Goal: Task Accomplishment & Management: Manage account settings

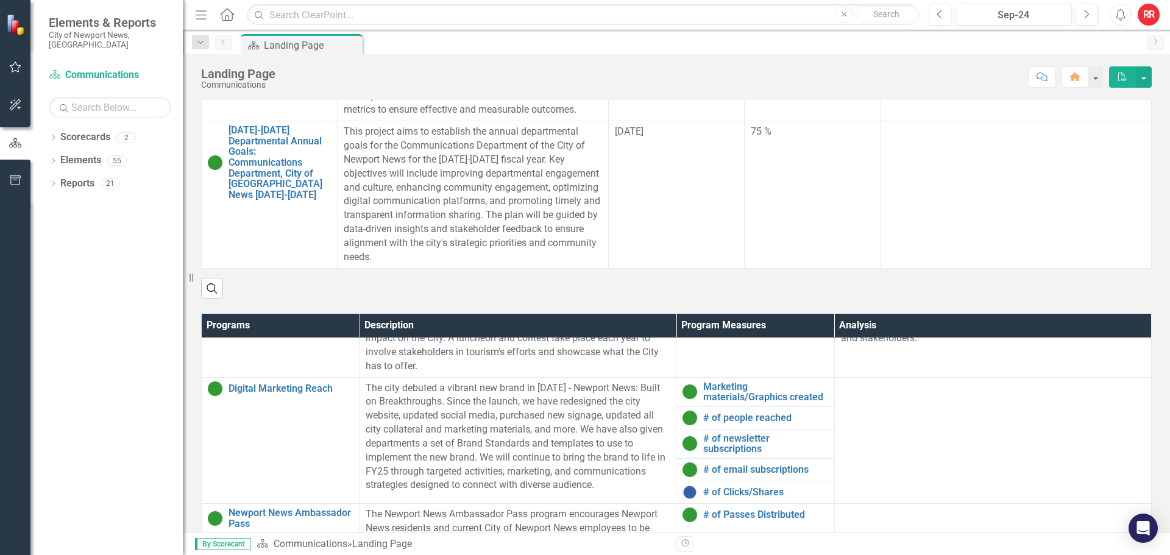
scroll to position [596, 0]
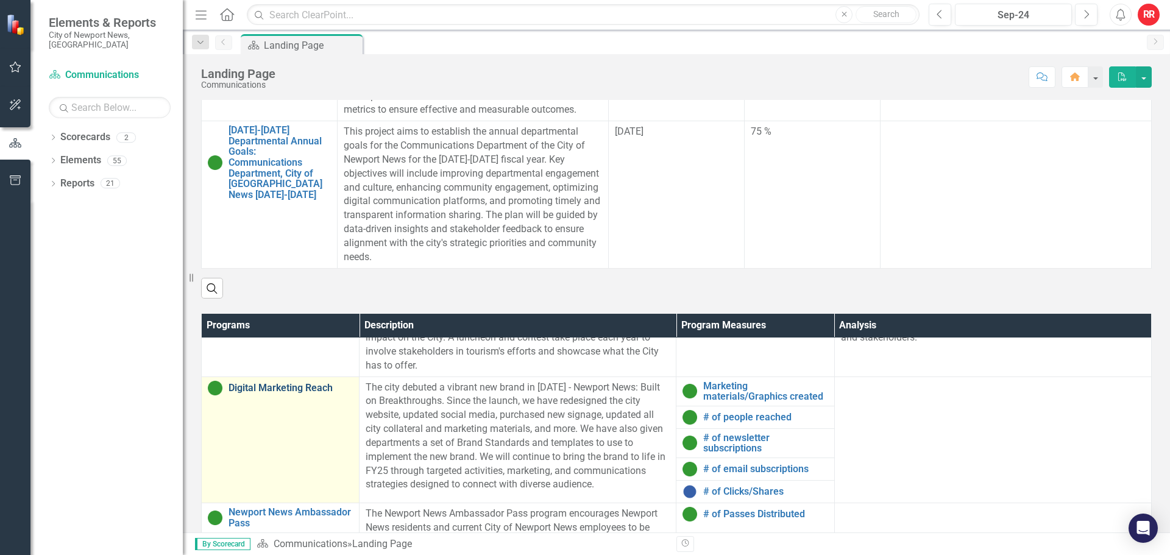
click at [311, 387] on link "Digital Marketing Reach" at bounding box center [290, 388] width 124 height 11
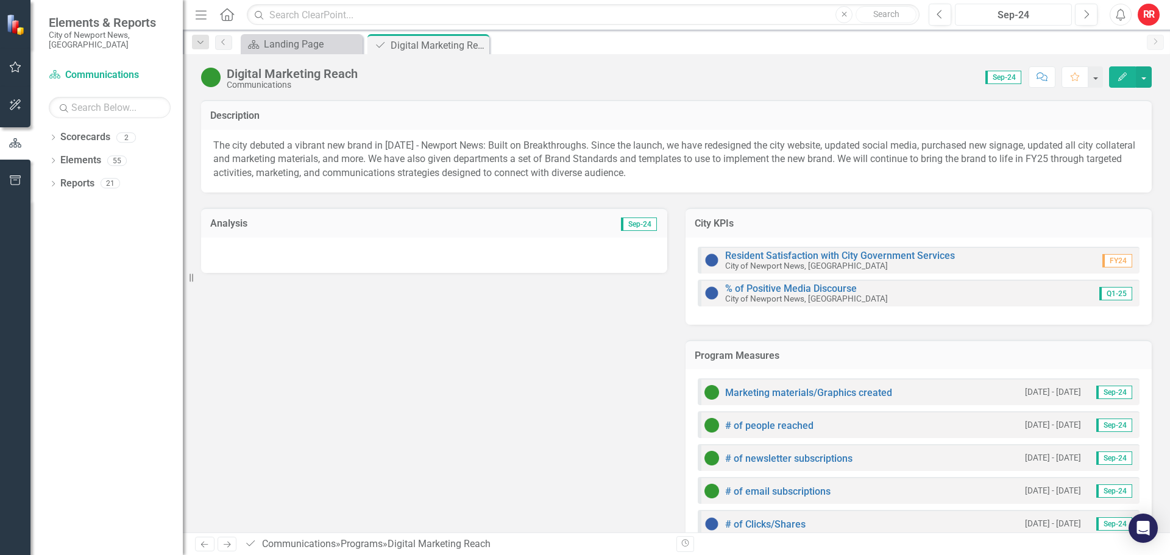
click at [1046, 10] on div "Sep-24" at bounding box center [1013, 15] width 108 height 15
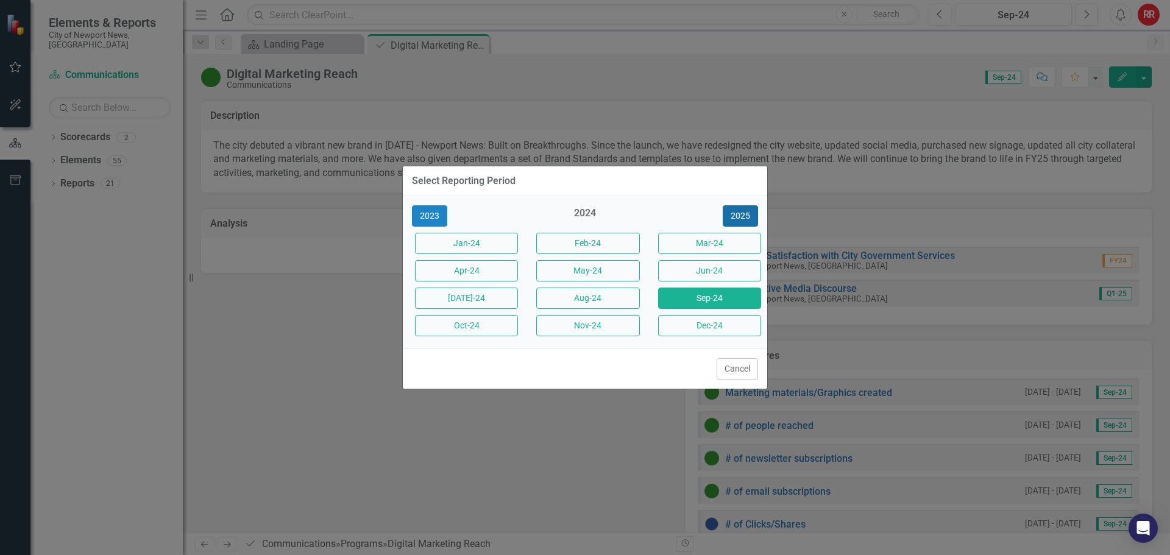
click at [739, 219] on button "2025" at bounding box center [739, 215] width 35 height 21
click at [715, 297] on button "Sep-25" at bounding box center [709, 298] width 103 height 21
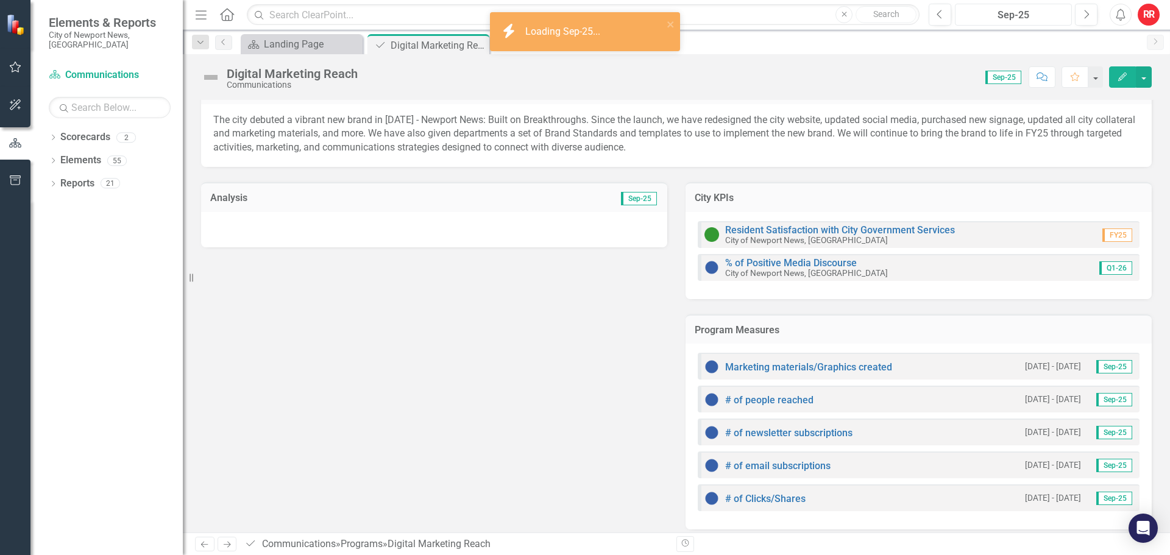
scroll to position [35, 0]
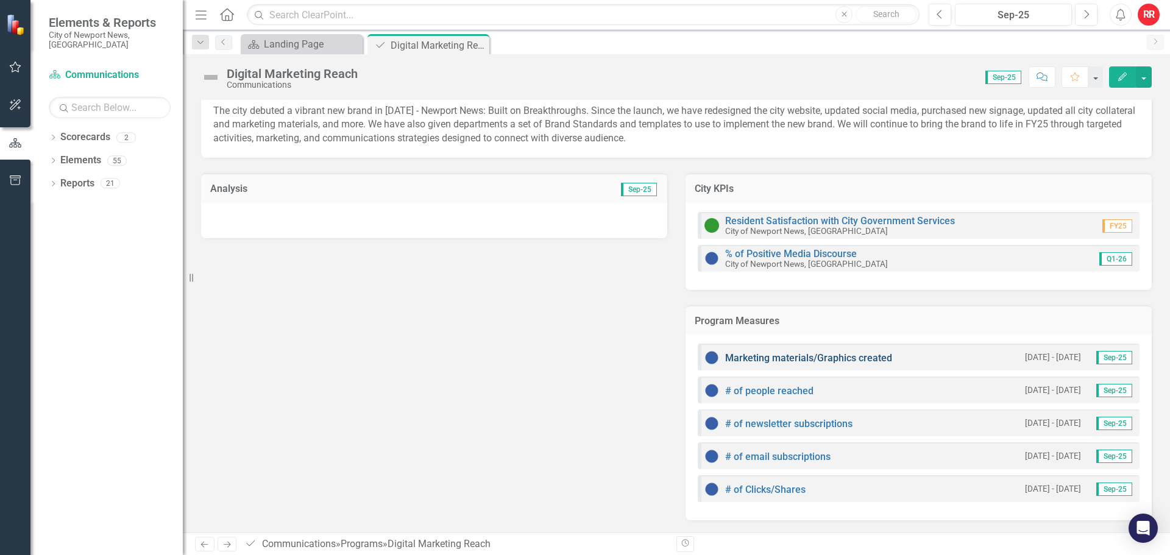
click at [866, 353] on link "Marketing materials/Graphics created" at bounding box center [808, 358] width 167 height 12
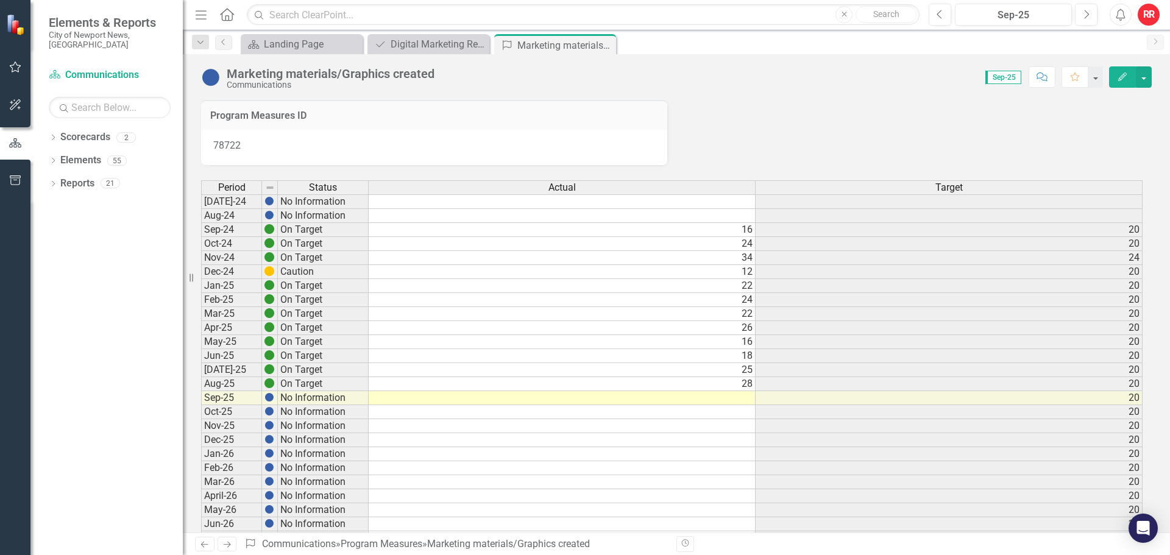
click at [741, 400] on td at bounding box center [562, 398] width 387 height 14
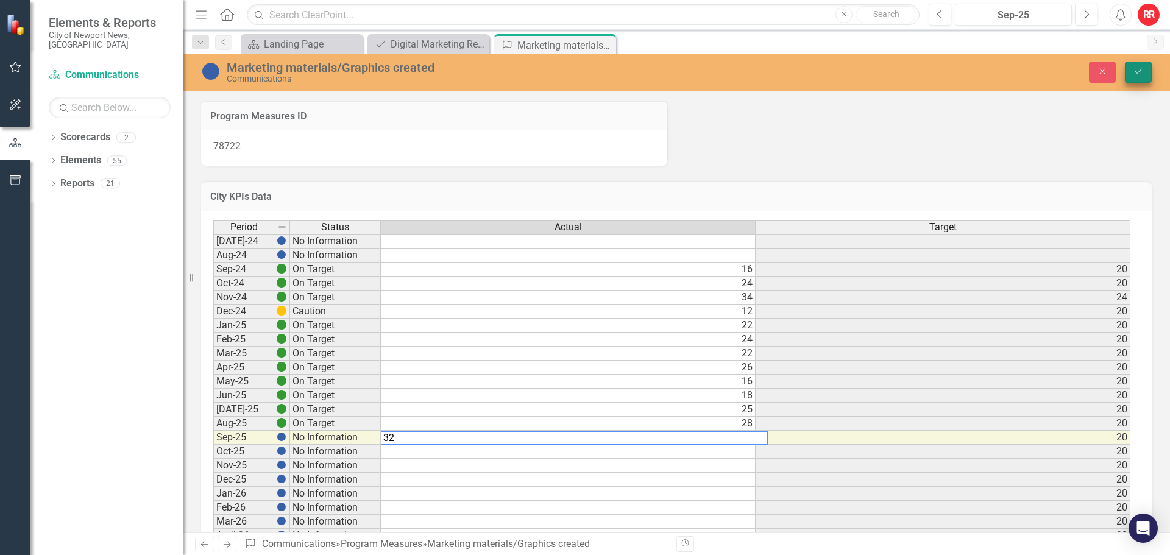
type textarea "32"
click at [1136, 77] on button "Save" at bounding box center [1137, 72] width 27 height 21
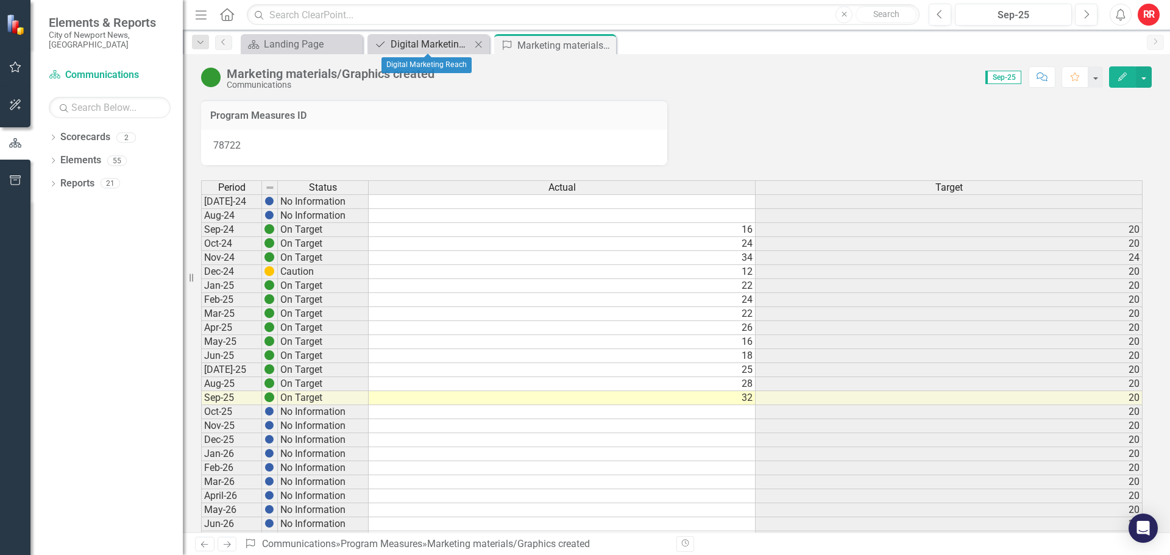
click at [435, 37] on div "Digital Marketing Reach" at bounding box center [430, 44] width 80 height 15
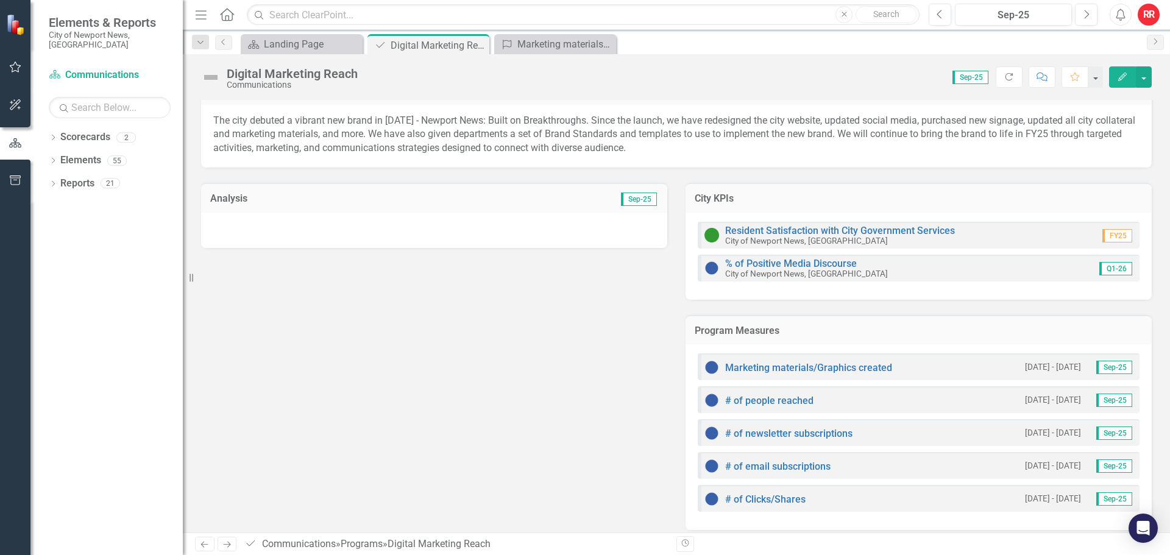
scroll to position [35, 0]
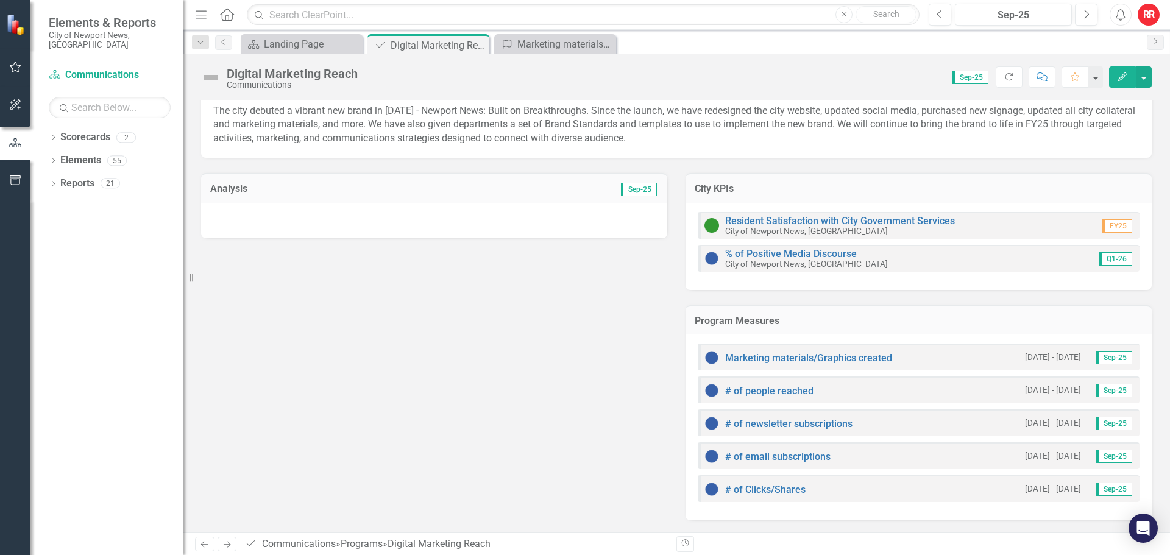
click at [792, 383] on div "# of people reached" at bounding box center [758, 390] width 109 height 15
click at [793, 391] on link "# of people reached" at bounding box center [769, 391] width 88 height 12
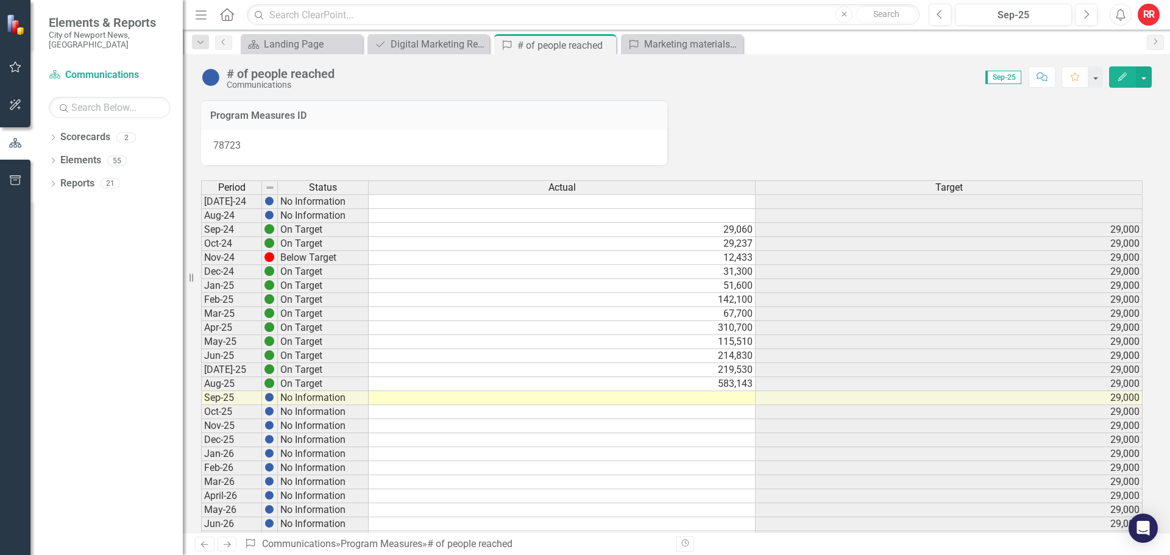
click at [724, 396] on td at bounding box center [562, 398] width 387 height 14
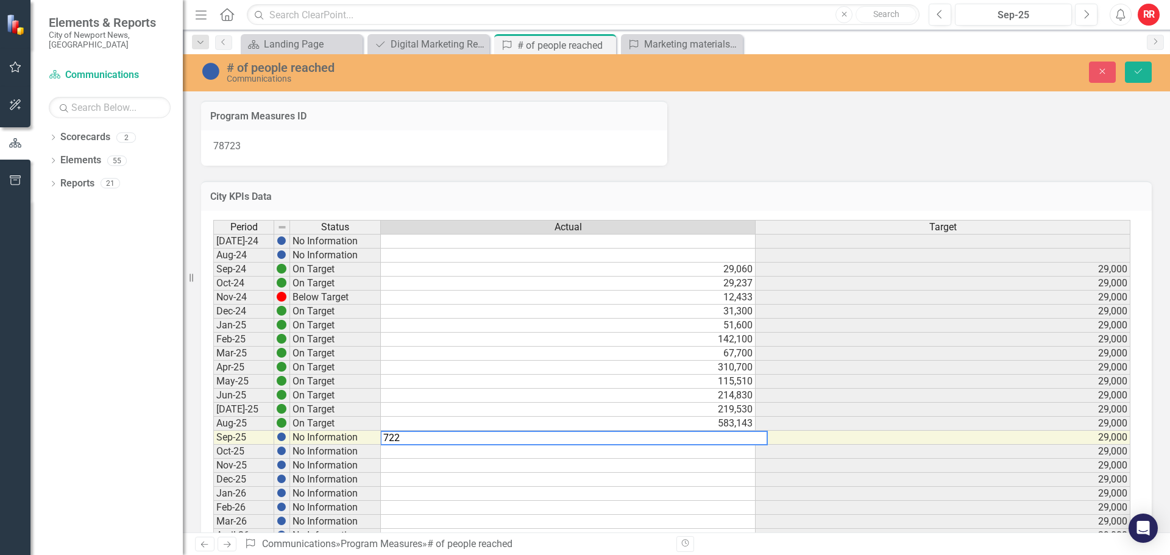
click at [395, 437] on textarea "722" at bounding box center [573, 438] width 387 height 15
type textarea "81.500"
click at [725, 434] on td "82" at bounding box center [568, 438] width 375 height 14
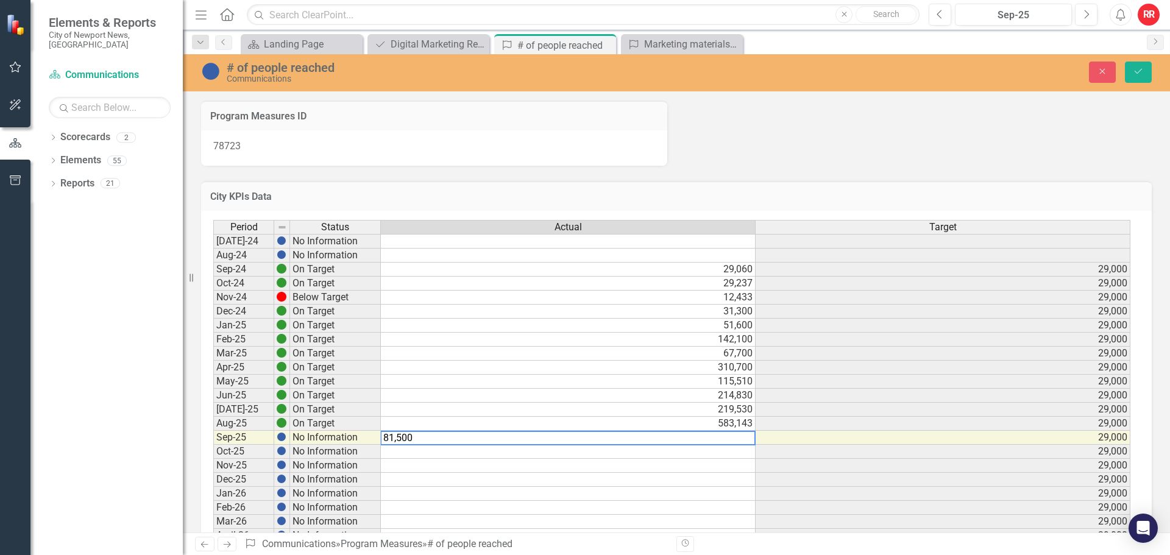
click at [429, 437] on textarea "81,500" at bounding box center [567, 438] width 375 height 15
type textarea "81500"
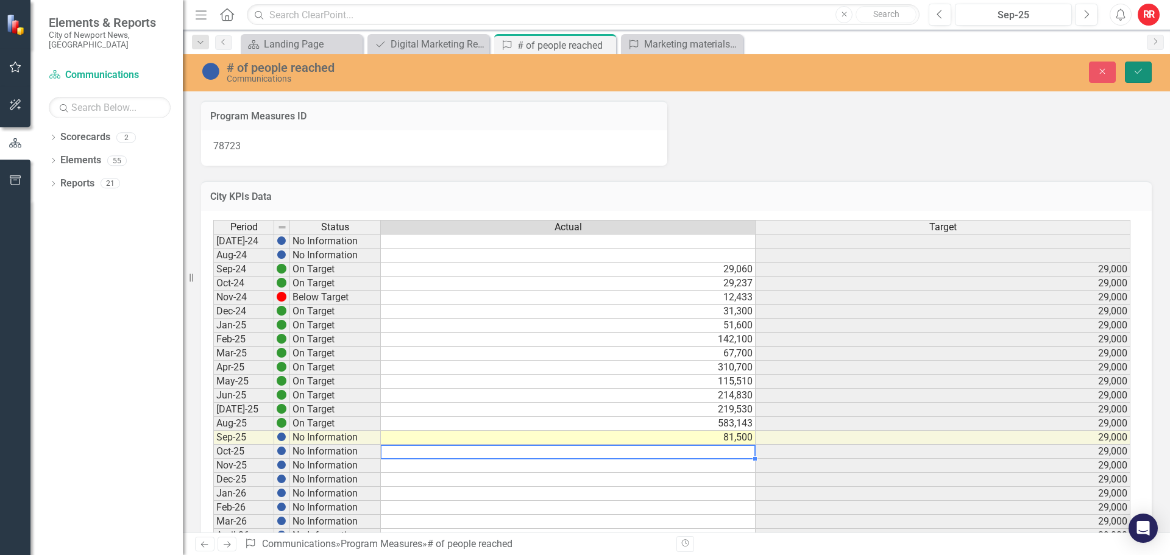
click at [1140, 66] on button "Save" at bounding box center [1137, 72] width 27 height 21
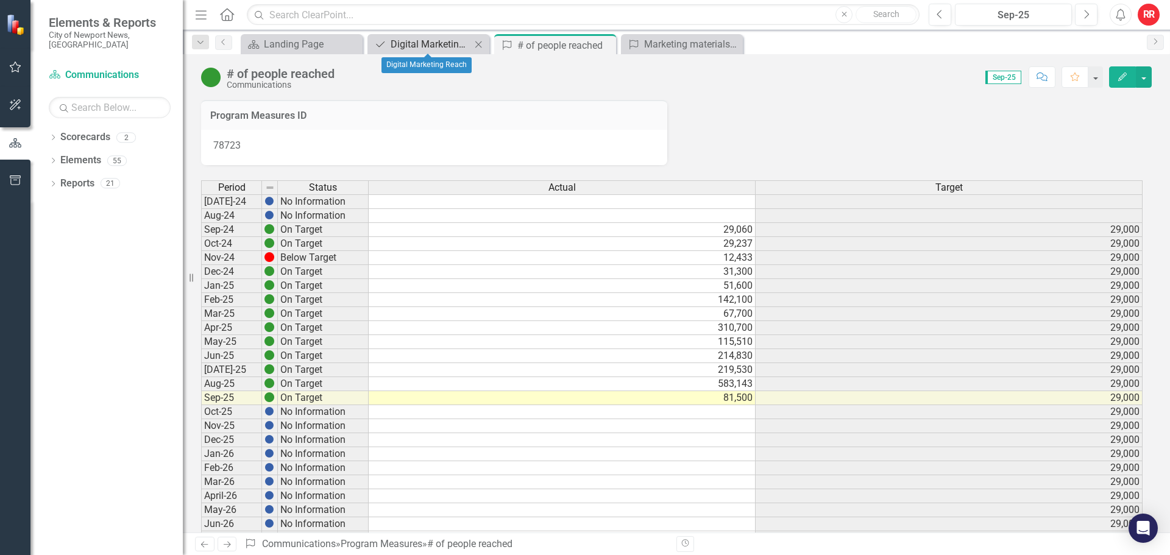
click at [424, 37] on div "Digital Marketing Reach" at bounding box center [430, 44] width 80 height 15
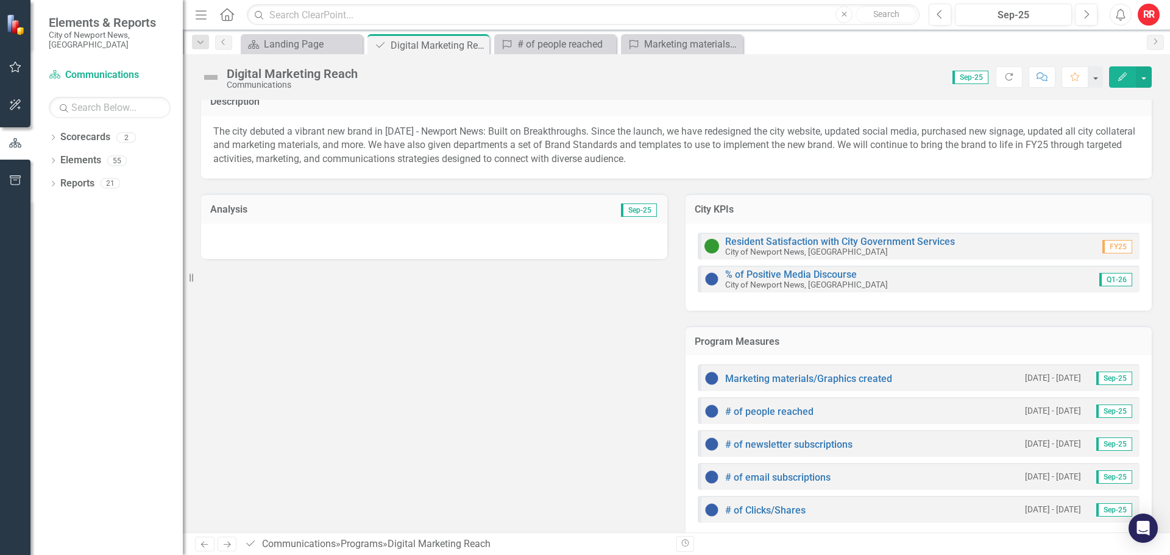
scroll to position [35, 0]
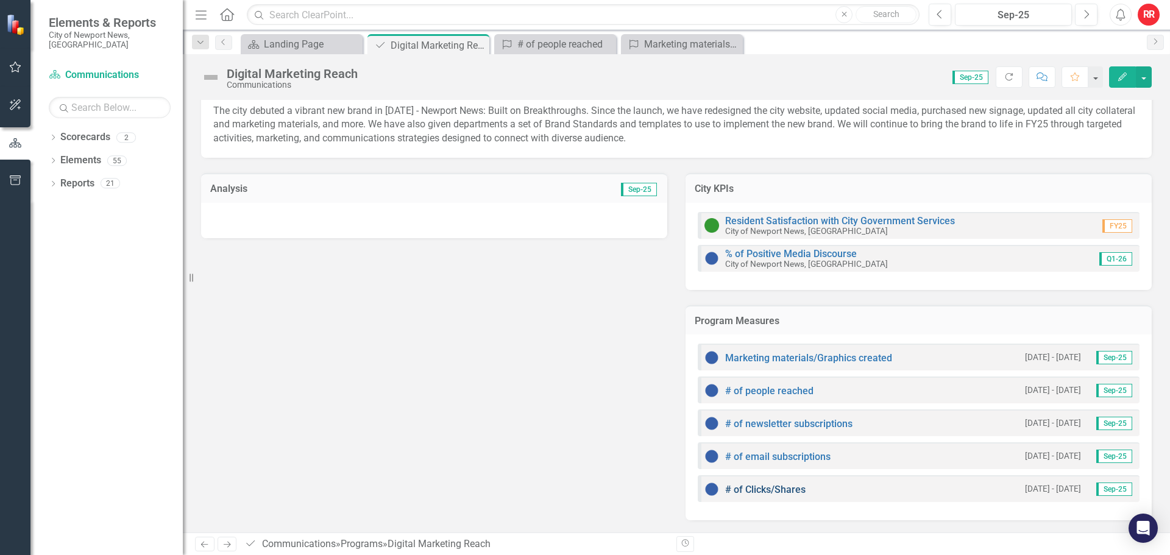
click at [768, 487] on link "# of Clicks/Shares" at bounding box center [765, 490] width 80 height 12
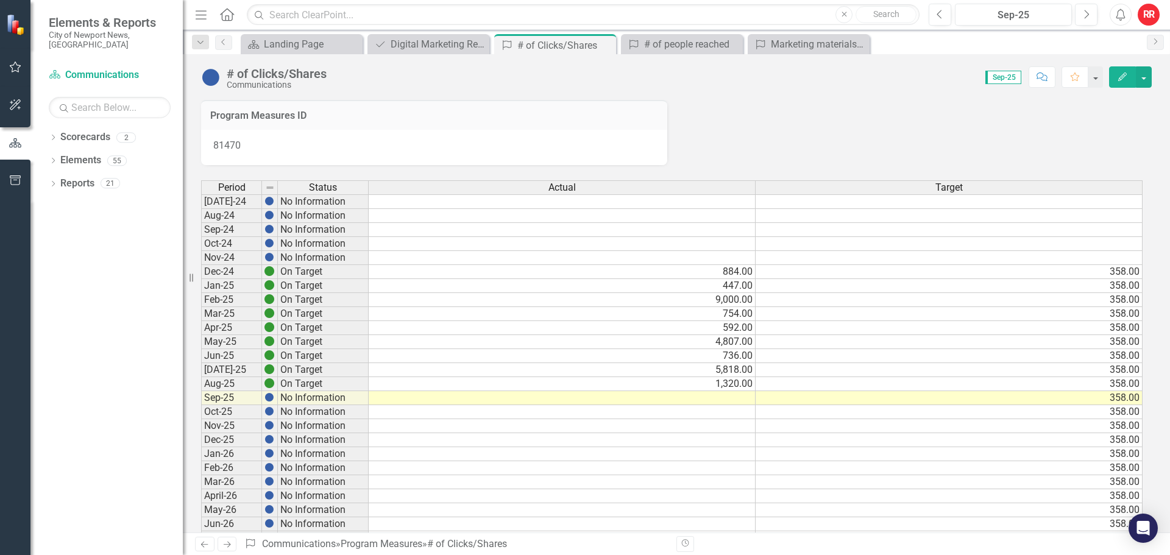
click at [724, 399] on td at bounding box center [562, 398] width 387 height 14
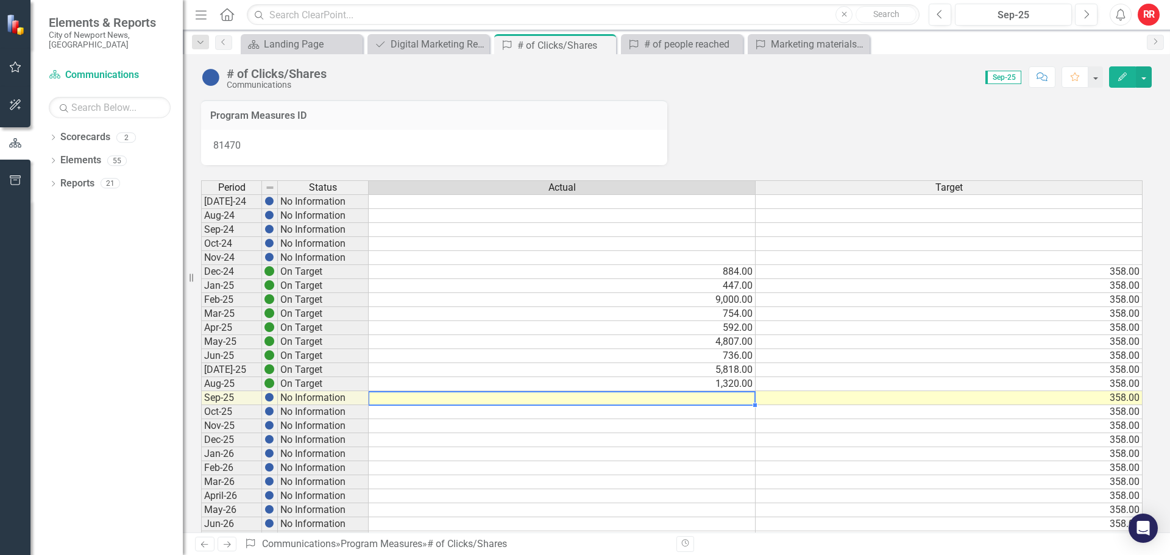
click at [696, 403] on td at bounding box center [562, 398] width 387 height 14
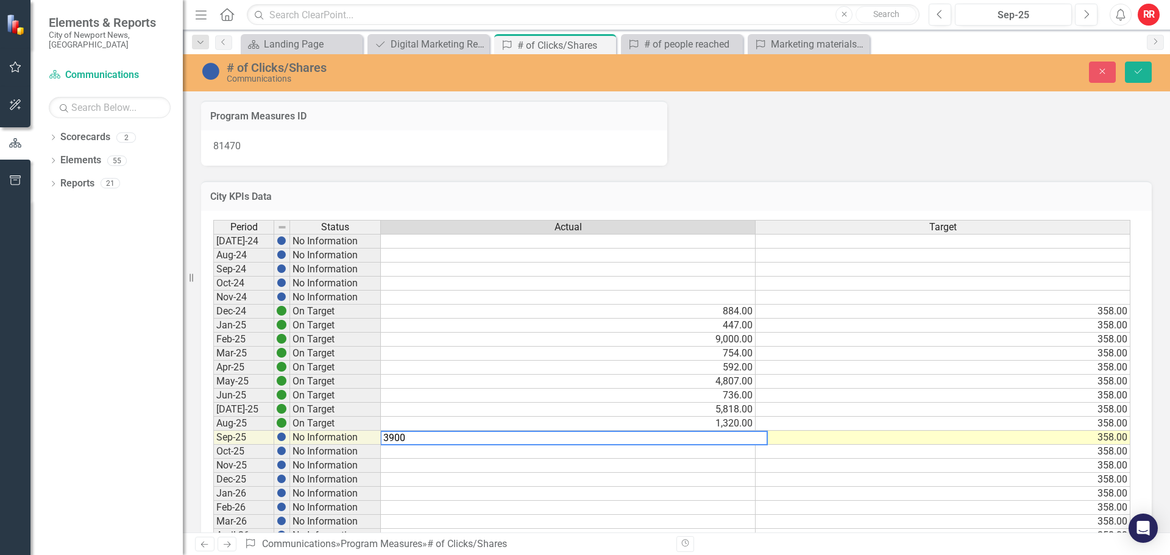
type textarea "3900"
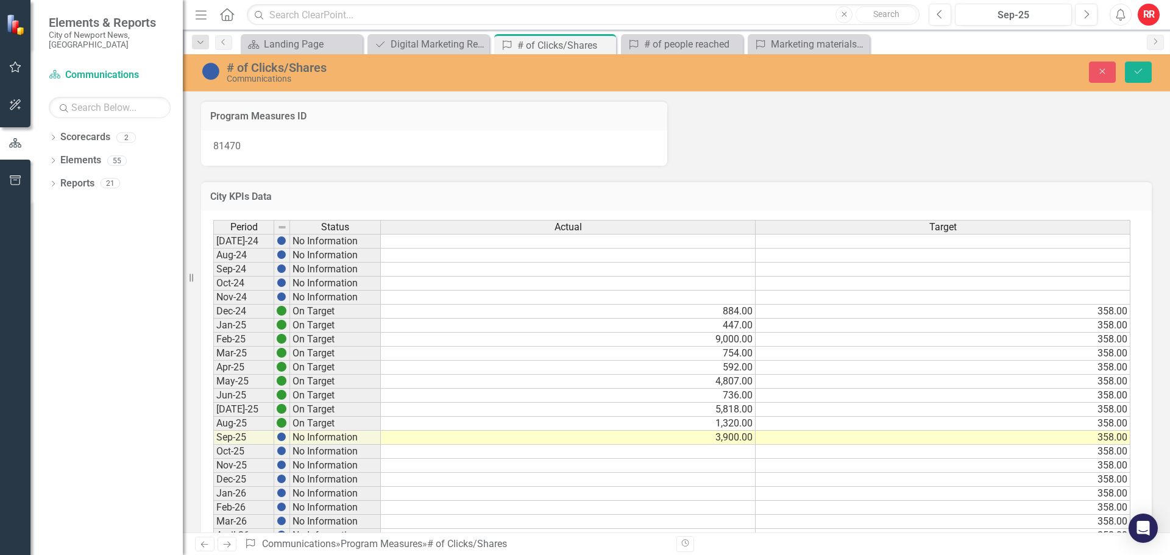
click at [1149, 60] on div "# of Clicks/Shares Communications Close Save" at bounding box center [676, 71] width 987 height 23
click at [1138, 69] on icon "Save" at bounding box center [1137, 71] width 11 height 9
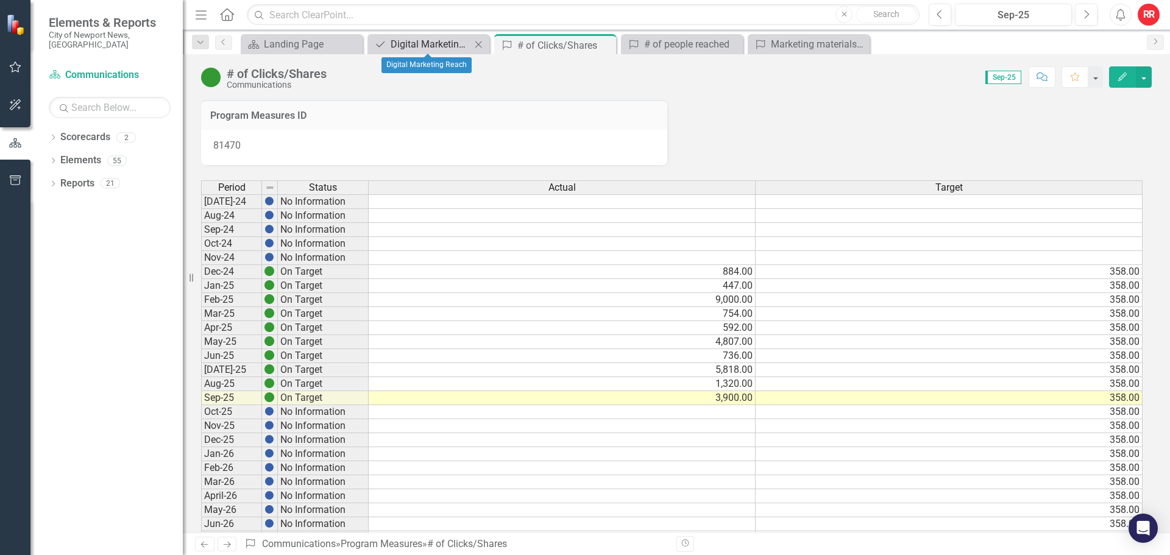
click at [417, 38] on div "Digital Marketing Reach" at bounding box center [430, 44] width 80 height 15
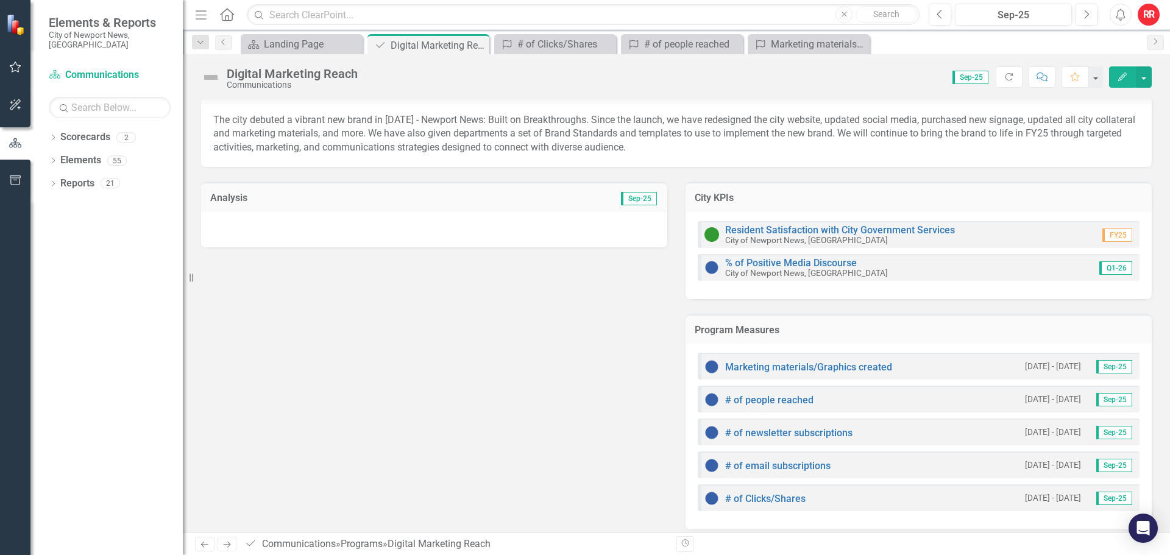
scroll to position [35, 0]
